Goal: Navigation & Orientation: Find specific page/section

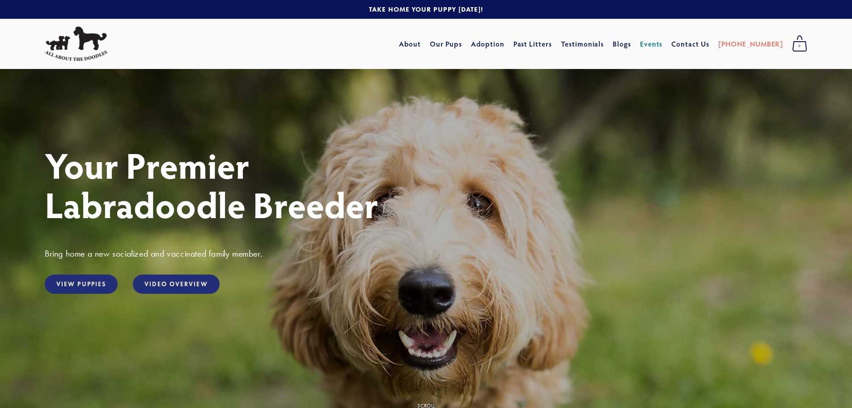
click at [663, 39] on link "Events" at bounding box center [651, 44] width 23 height 16
click at [84, 276] on link "View Puppies" at bounding box center [81, 283] width 73 height 19
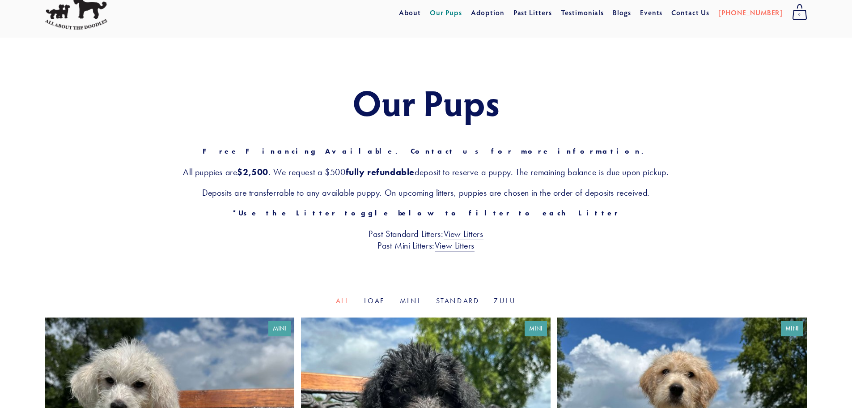
scroll to position [26, 0]
